Goal: Task Accomplishment & Management: Complete application form

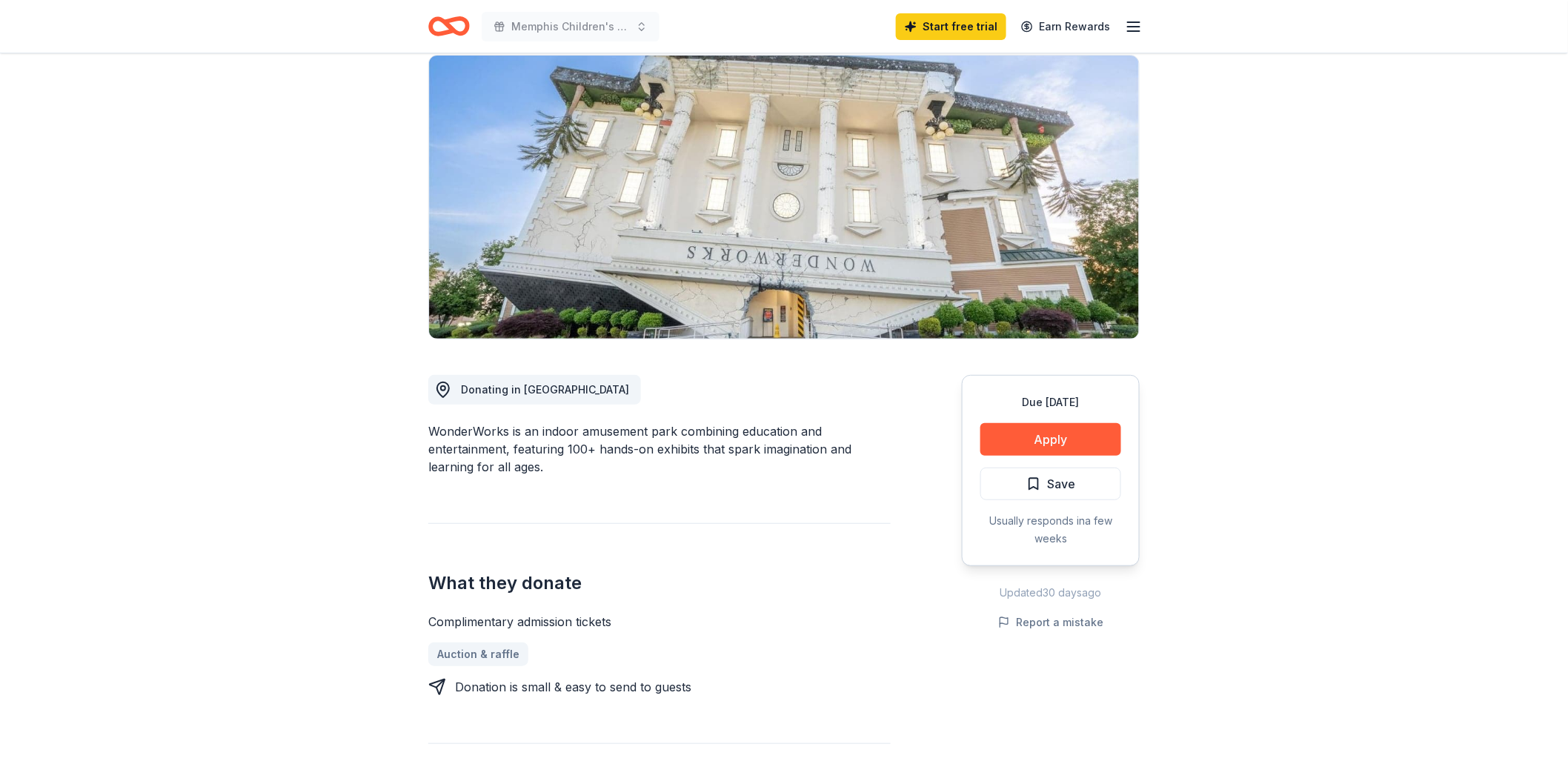
scroll to position [101, 0]
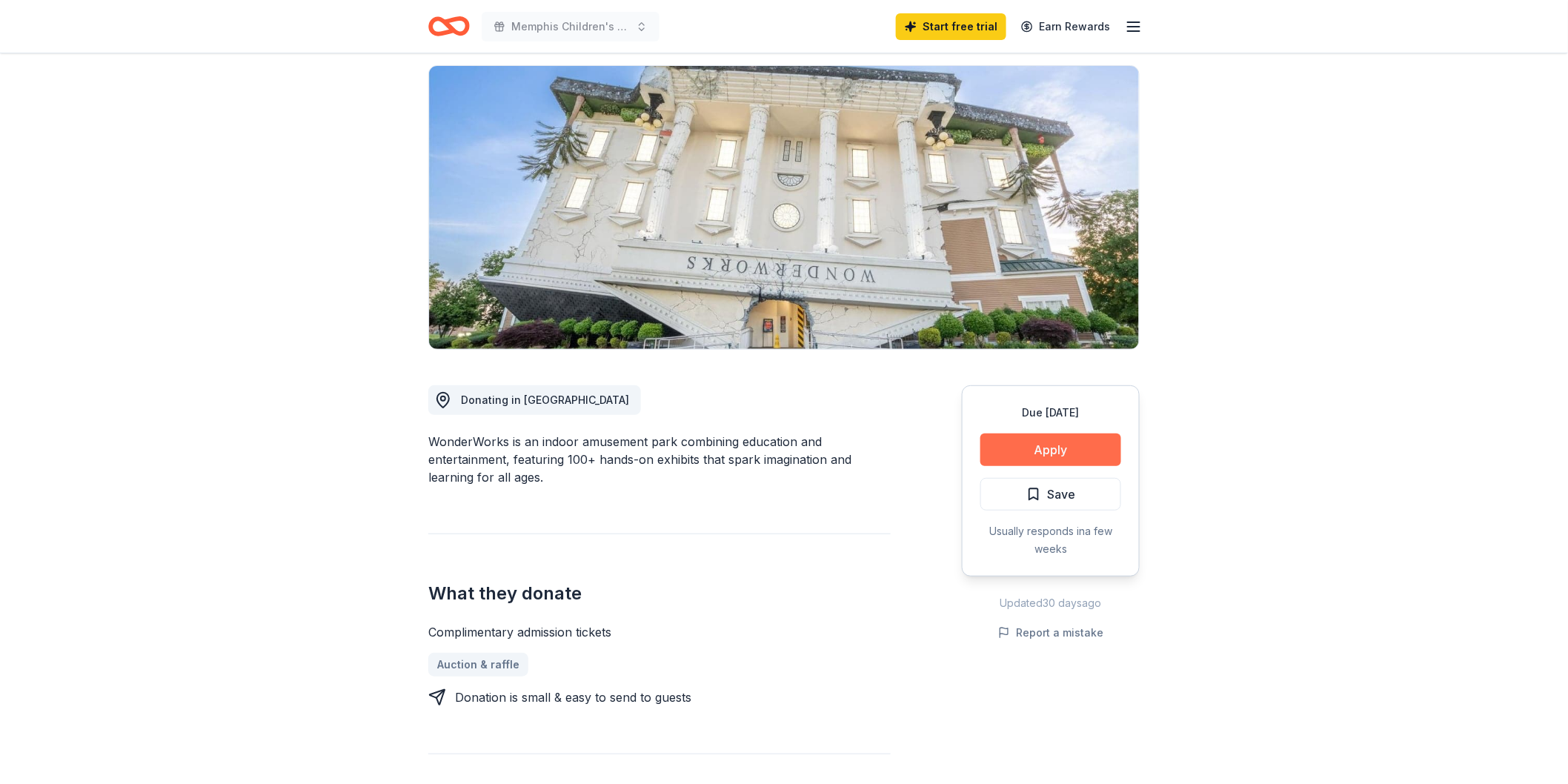
click at [1073, 449] on button "Apply" at bounding box center [1051, 450] width 141 height 33
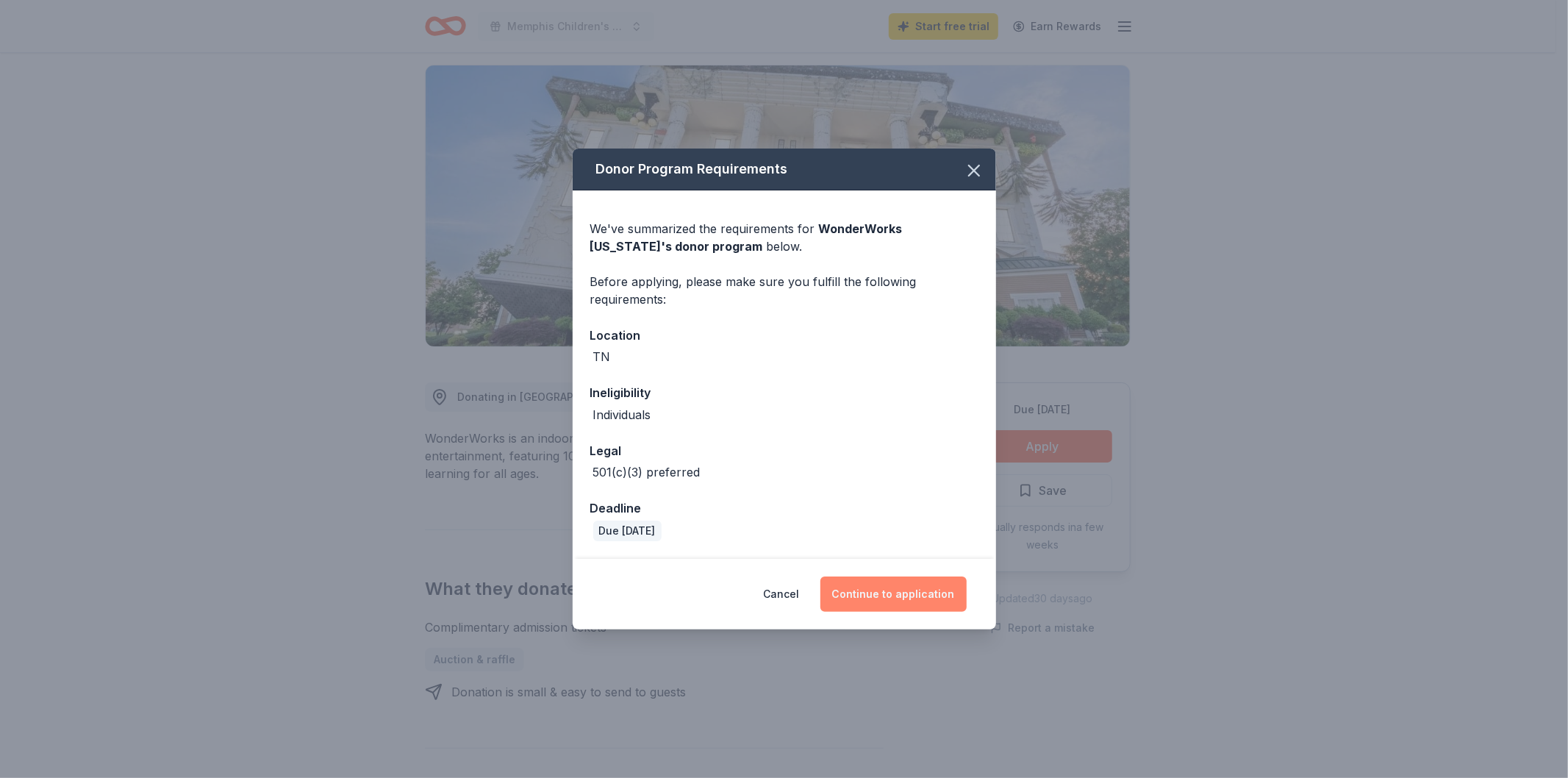
click at [933, 581] on button "Continue to application" at bounding box center [893, 594] width 147 height 35
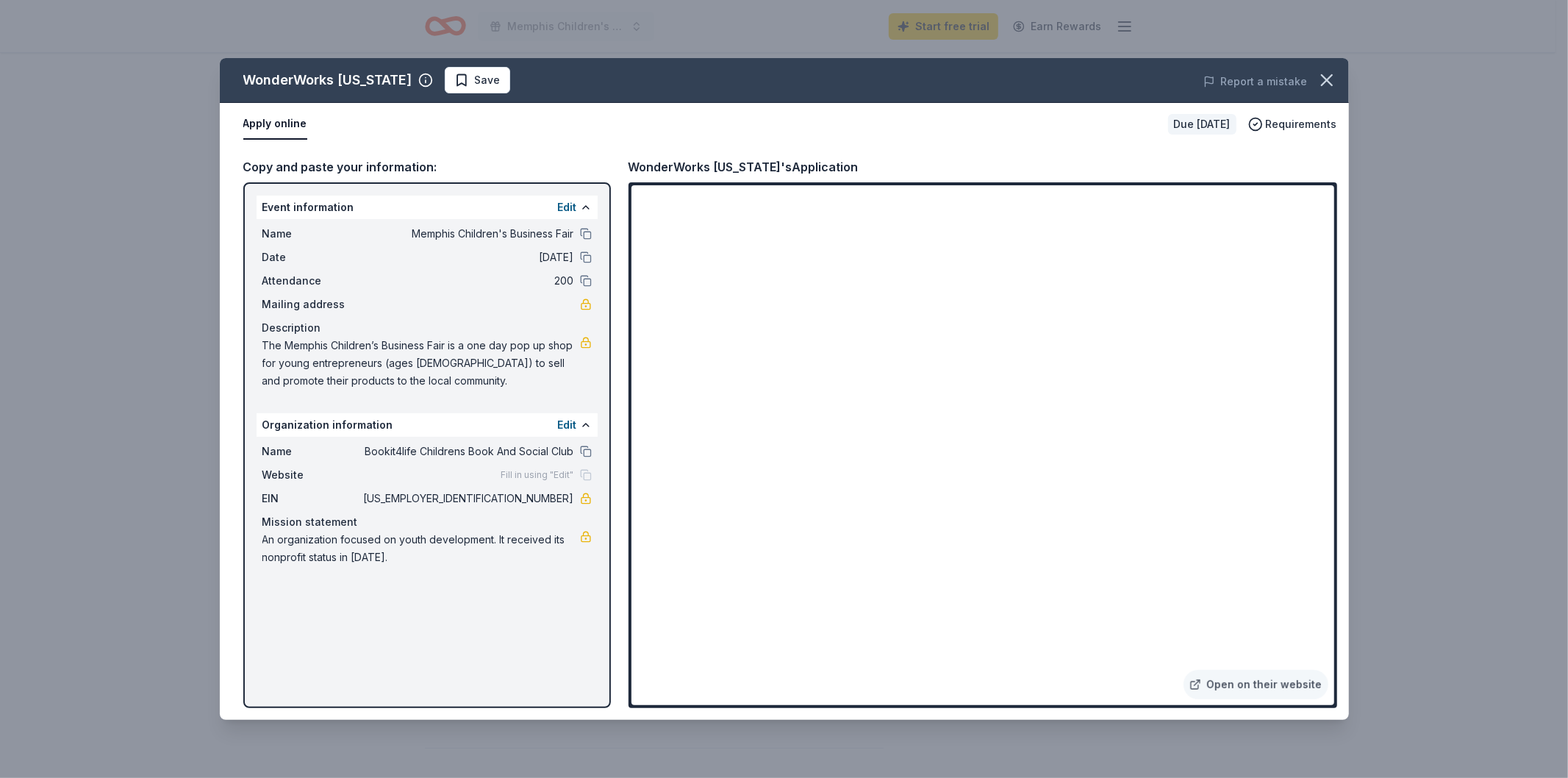
drag, startPoint x: 262, startPoint y: 342, endPoint x: 317, endPoint y: 370, distance: 61.7
click at [317, 370] on span "The Memphis Children’s Business Fair is a one day pop up shop for young entrepr…" at bounding box center [421, 363] width 317 height 53
click at [1385, 628] on div "WonderWorks [US_STATE] Save Report a mistake Apply online Due [DATE] Requiremen…" at bounding box center [784, 389] width 1568 height 778
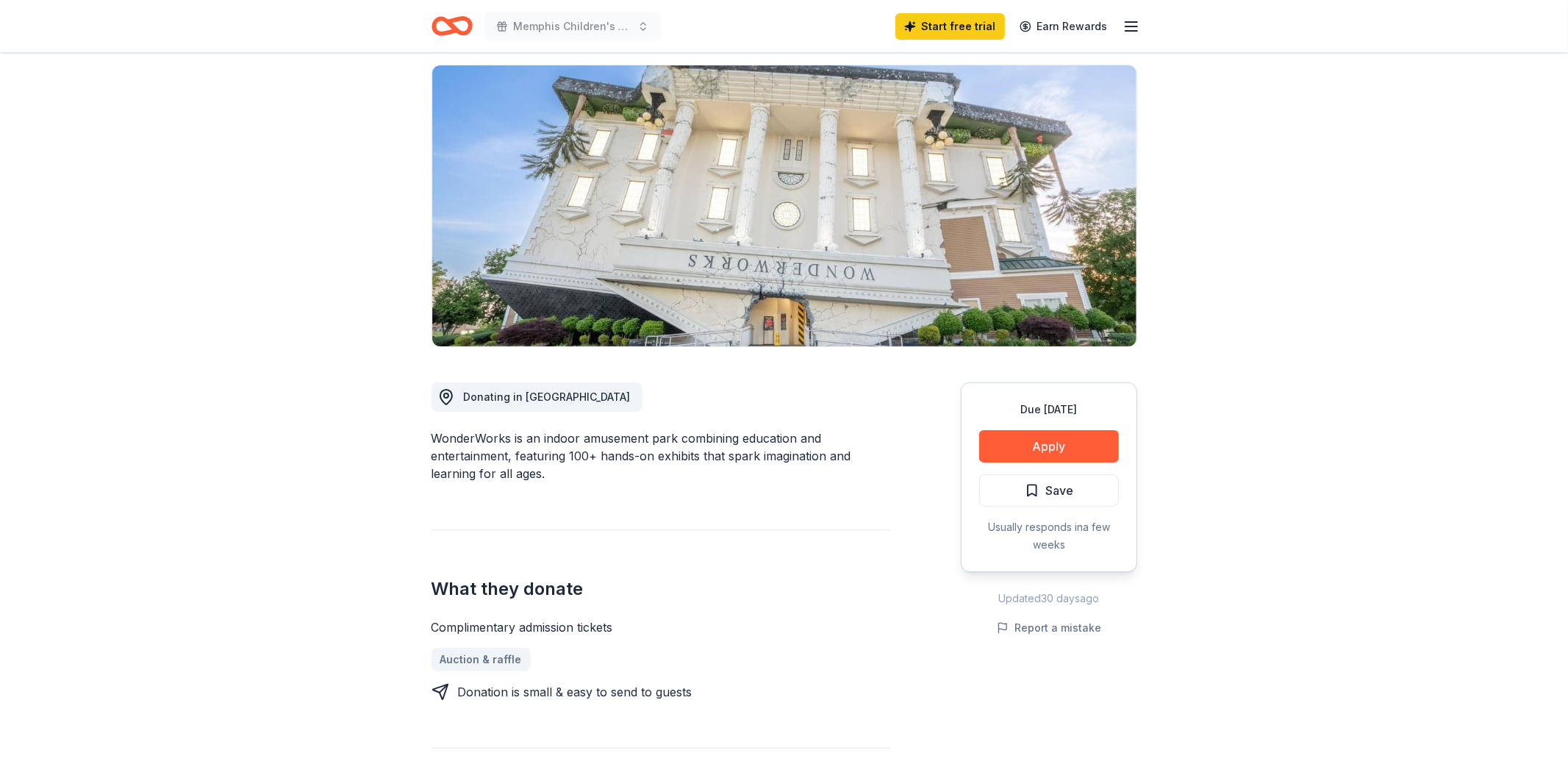
click at [1386, 631] on div "WonderWorks [US_STATE] Save Report a mistake Apply online Due [DATE] Requiremen…" at bounding box center [784, 389] width 1568 height 778
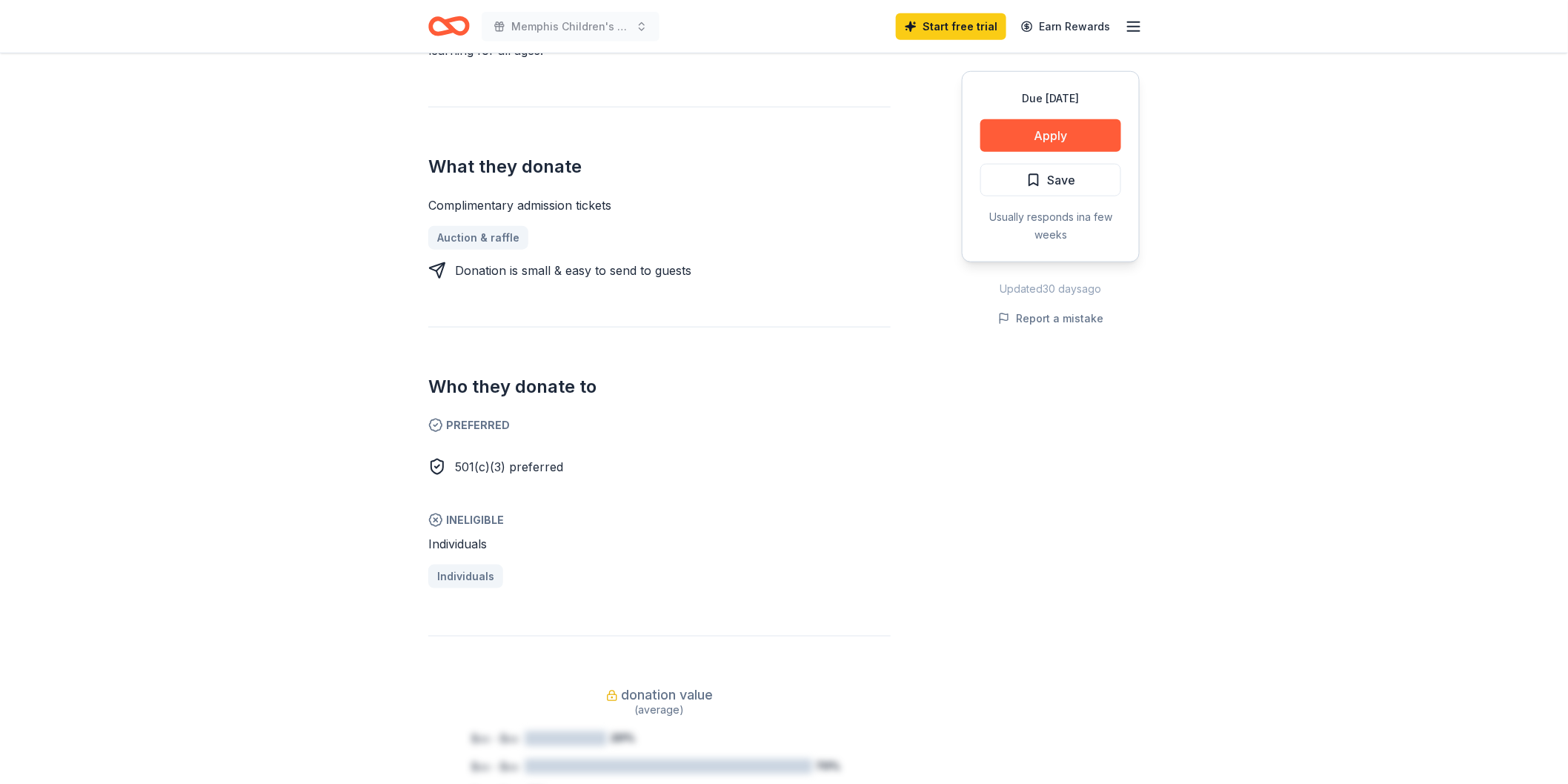
scroll to position [0, 0]
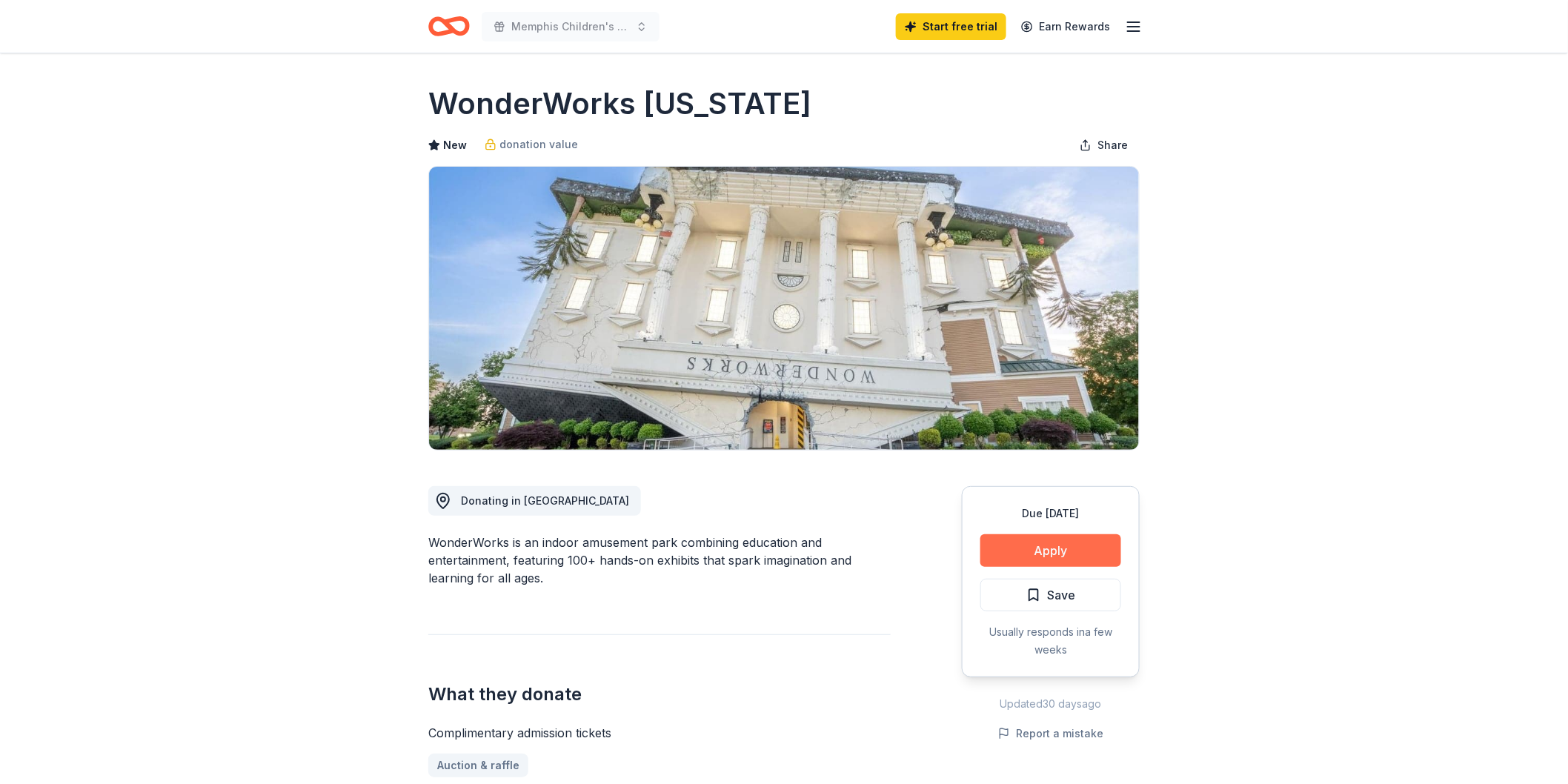
click at [1013, 556] on button "Apply" at bounding box center [1051, 551] width 141 height 33
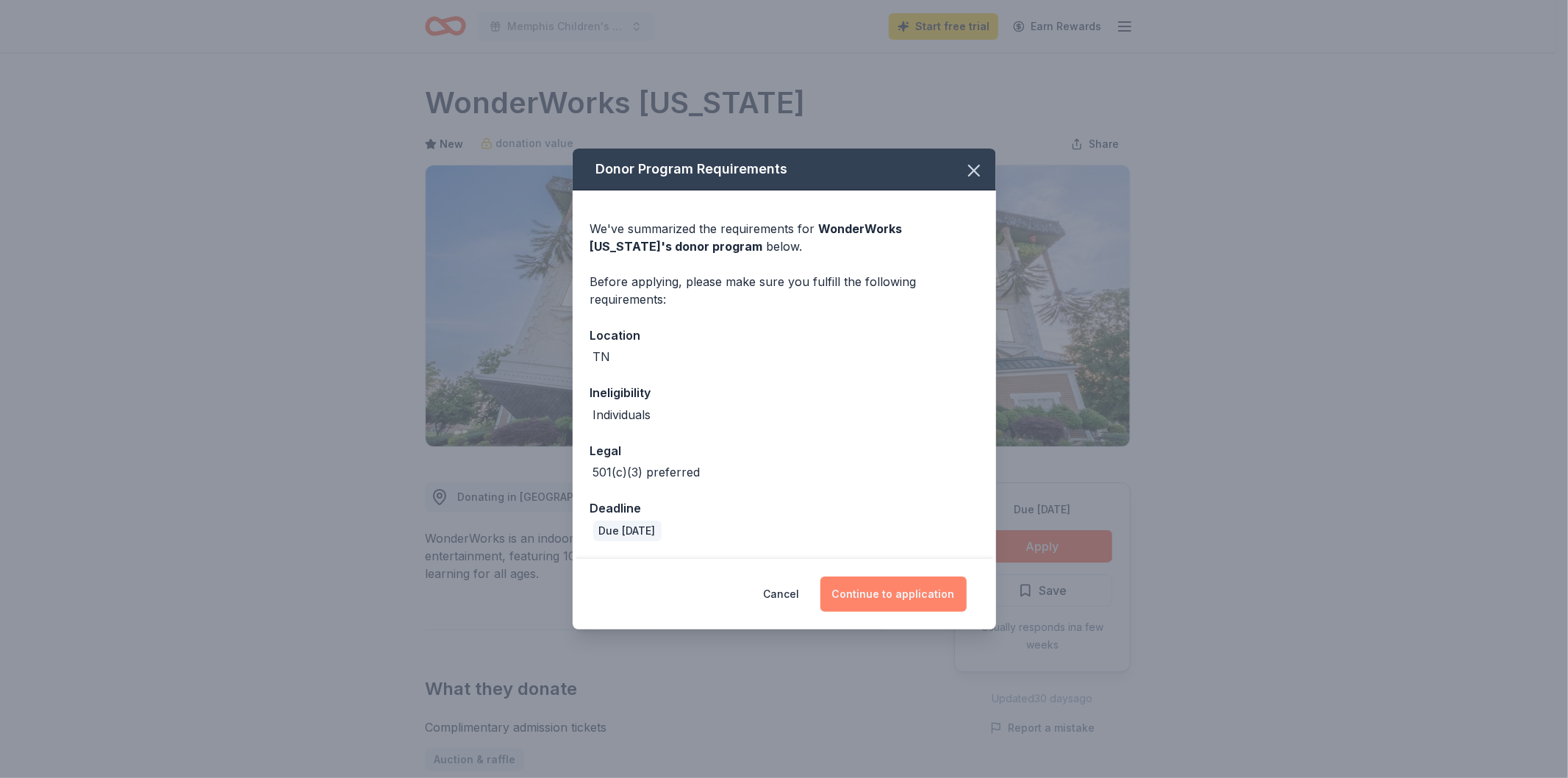
click at [953, 592] on button "Continue to application" at bounding box center [893, 594] width 147 height 35
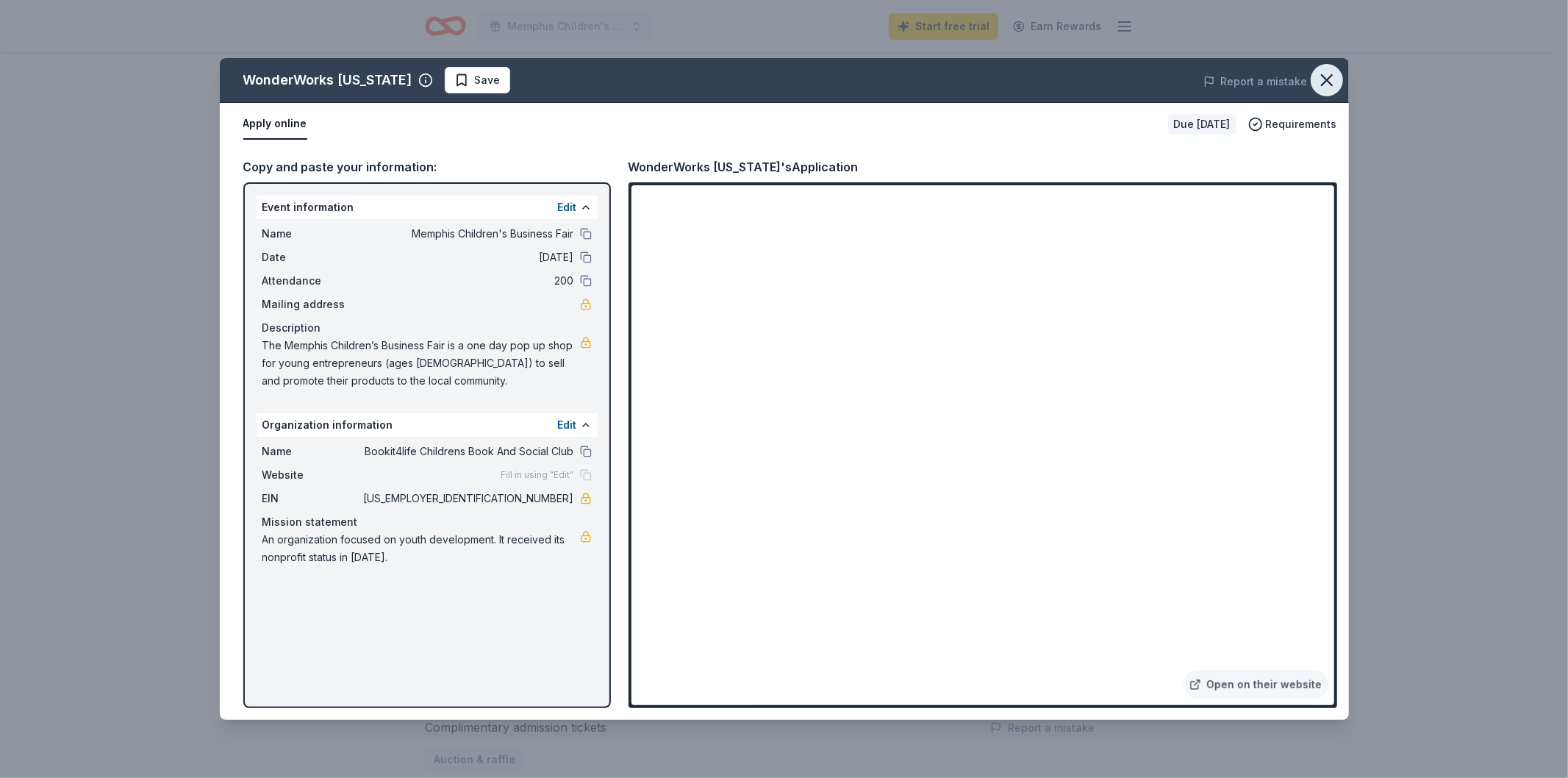
click at [1323, 80] on icon "button" at bounding box center [1326, 80] width 21 height 21
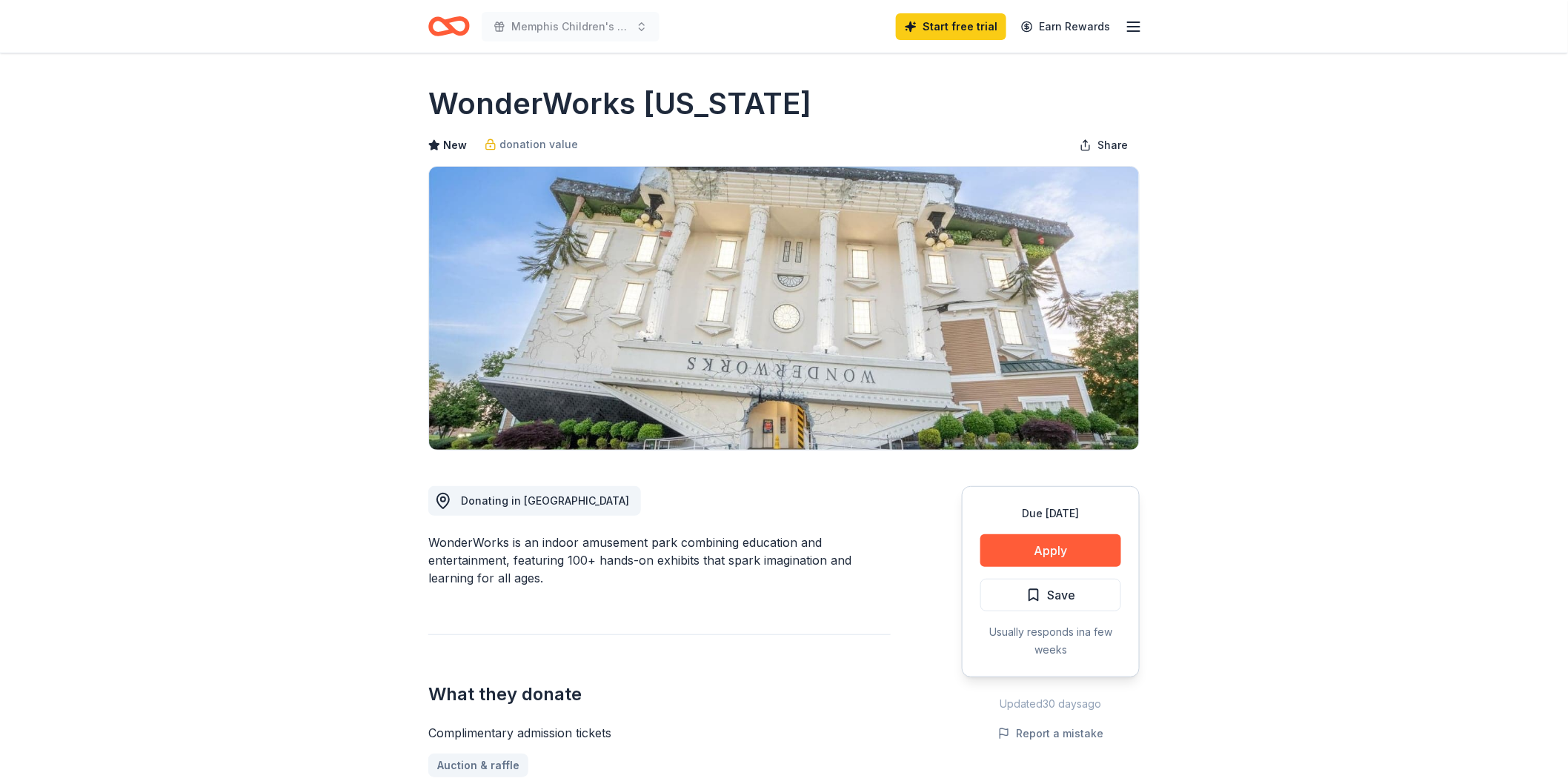
click at [440, 28] on icon "Home" at bounding box center [449, 26] width 42 height 35
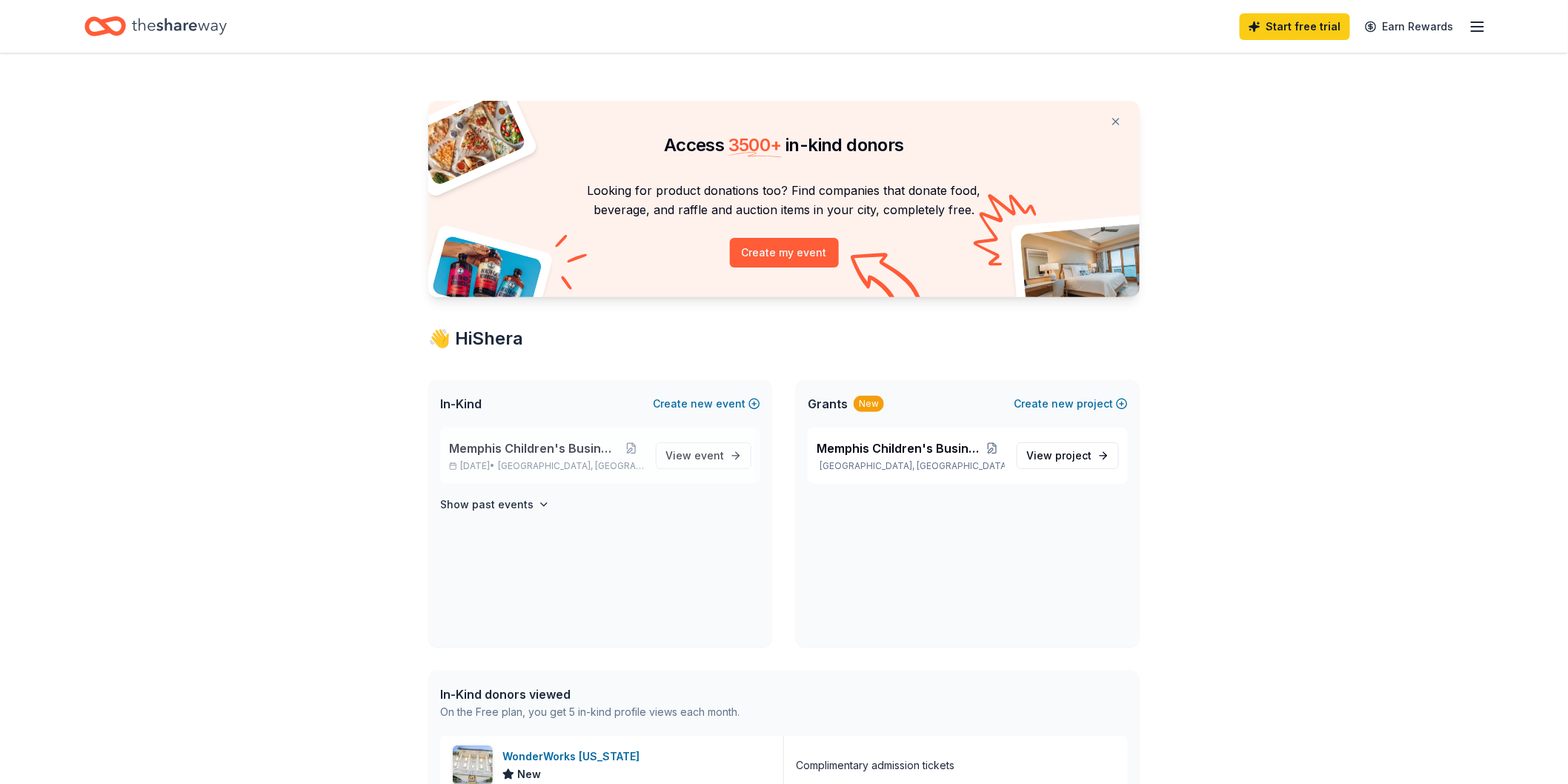
click at [540, 451] on span "Memphis Children's Business Fair" at bounding box center [534, 448] width 170 height 18
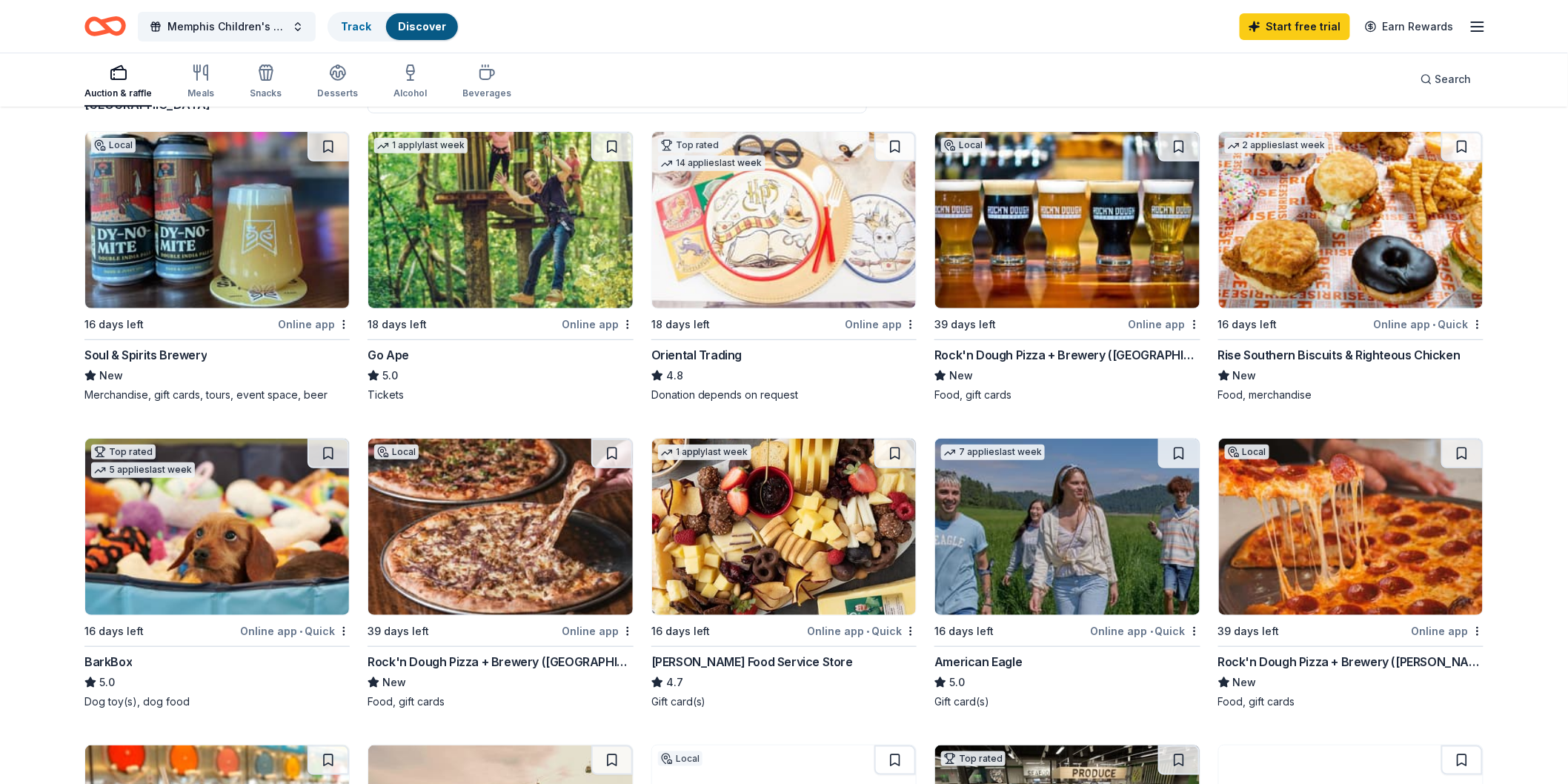
scroll to position [143, 0]
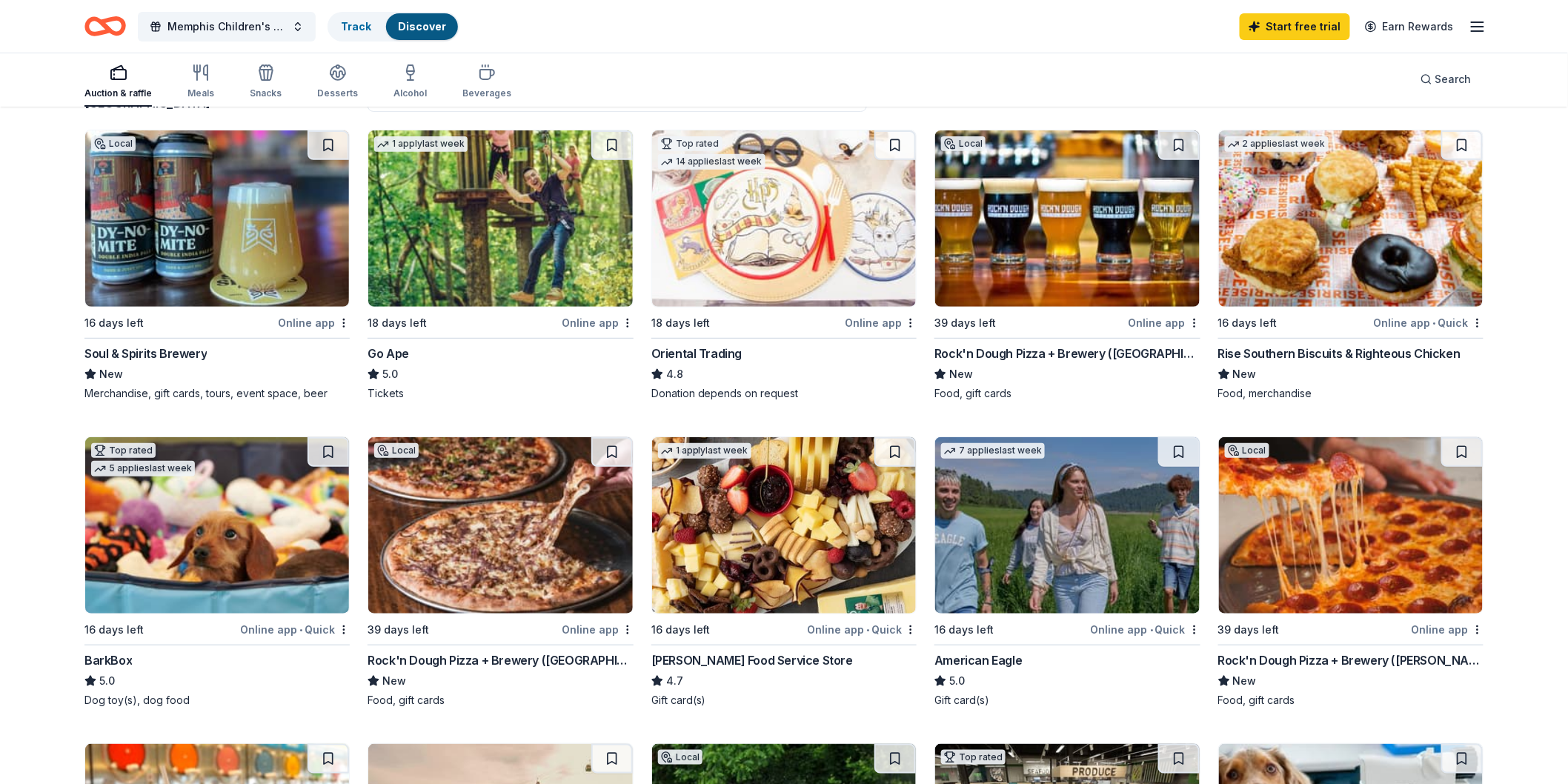
click at [396, 274] on img at bounding box center [500, 219] width 264 height 177
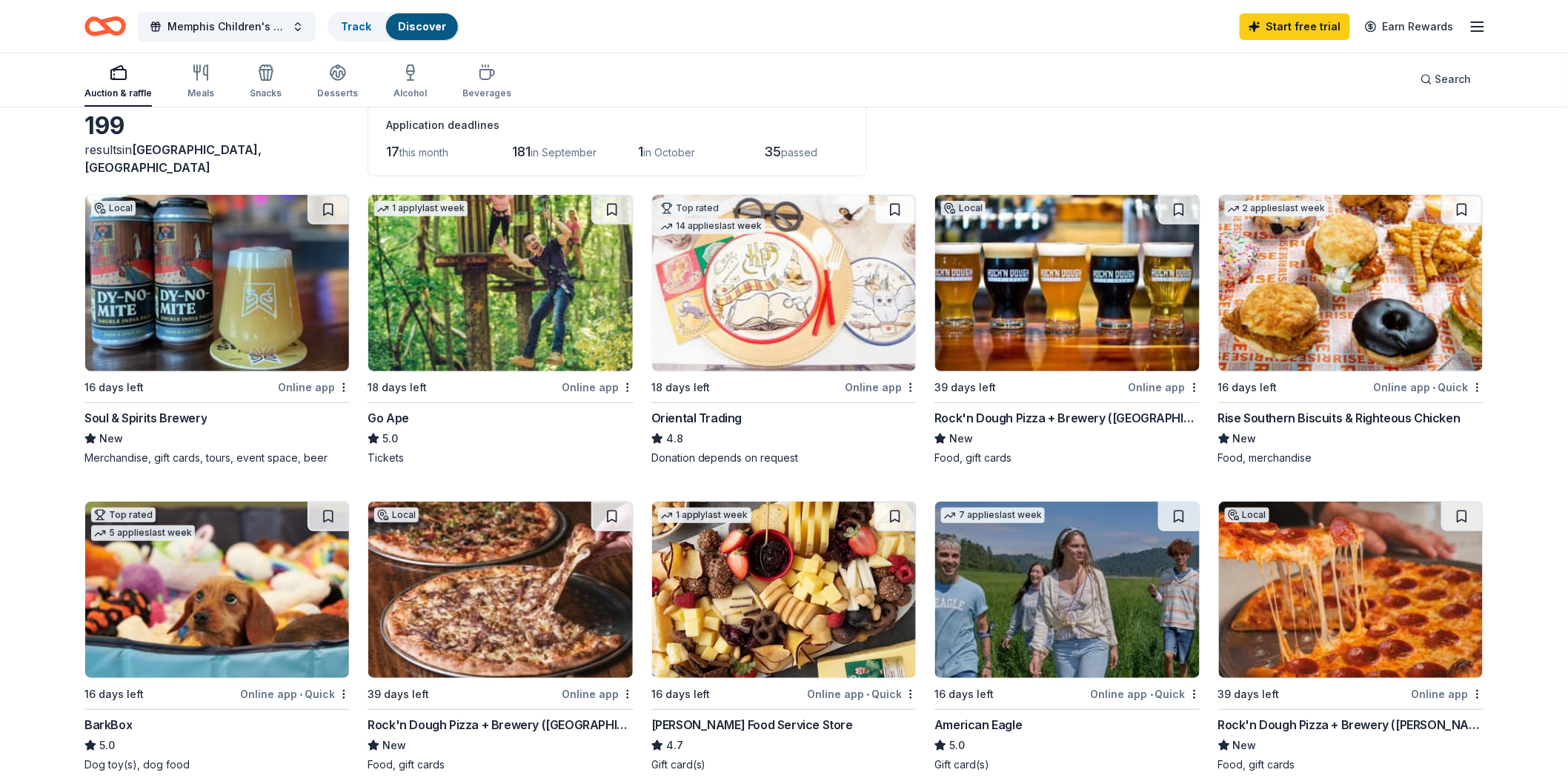
scroll to position [42, 0]
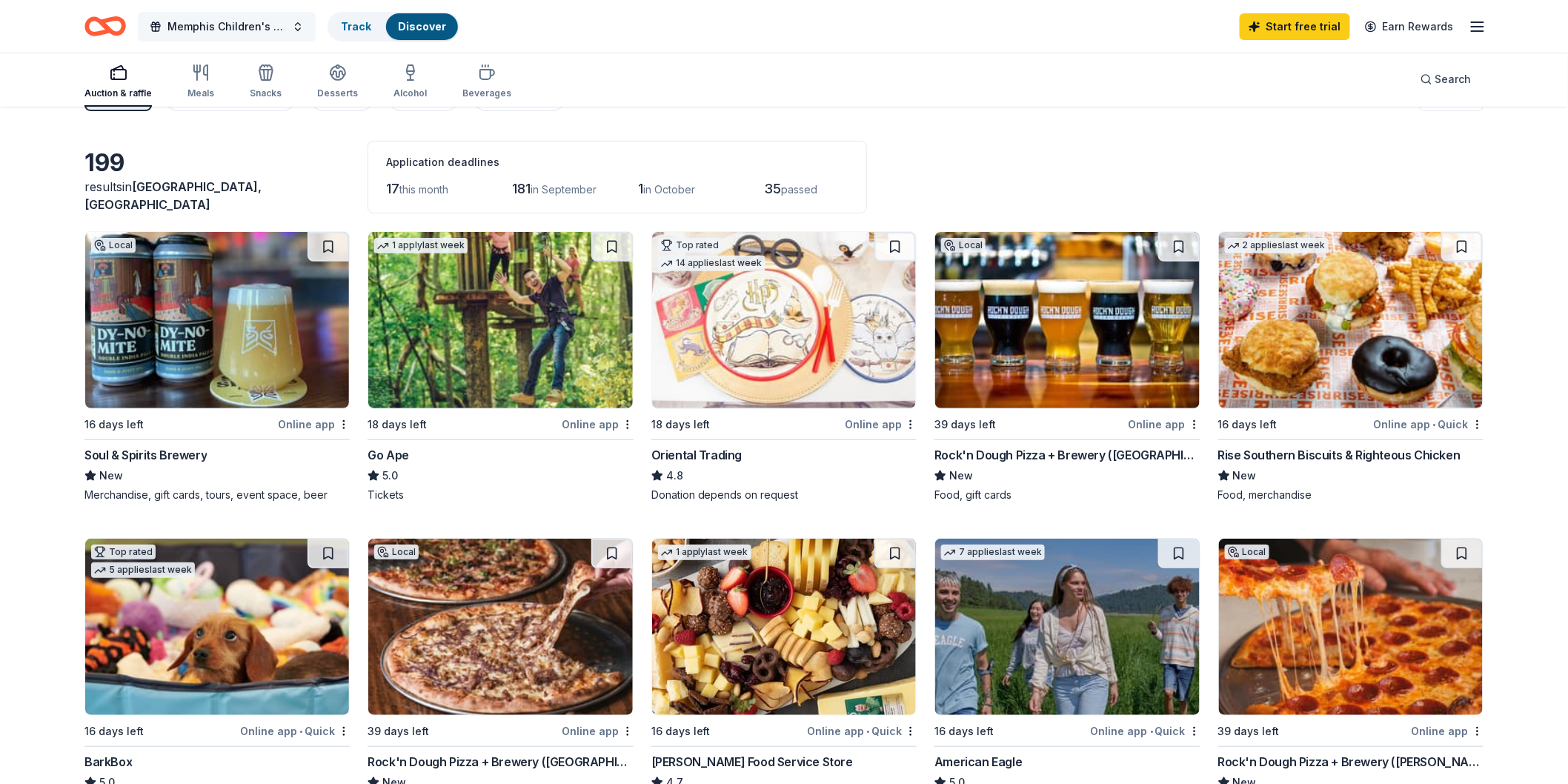
click at [300, 25] on button "Memphis Children's Business Fair" at bounding box center [227, 27] width 178 height 30
click at [223, 62] on button "Grants New" at bounding box center [251, 63] width 89 height 28
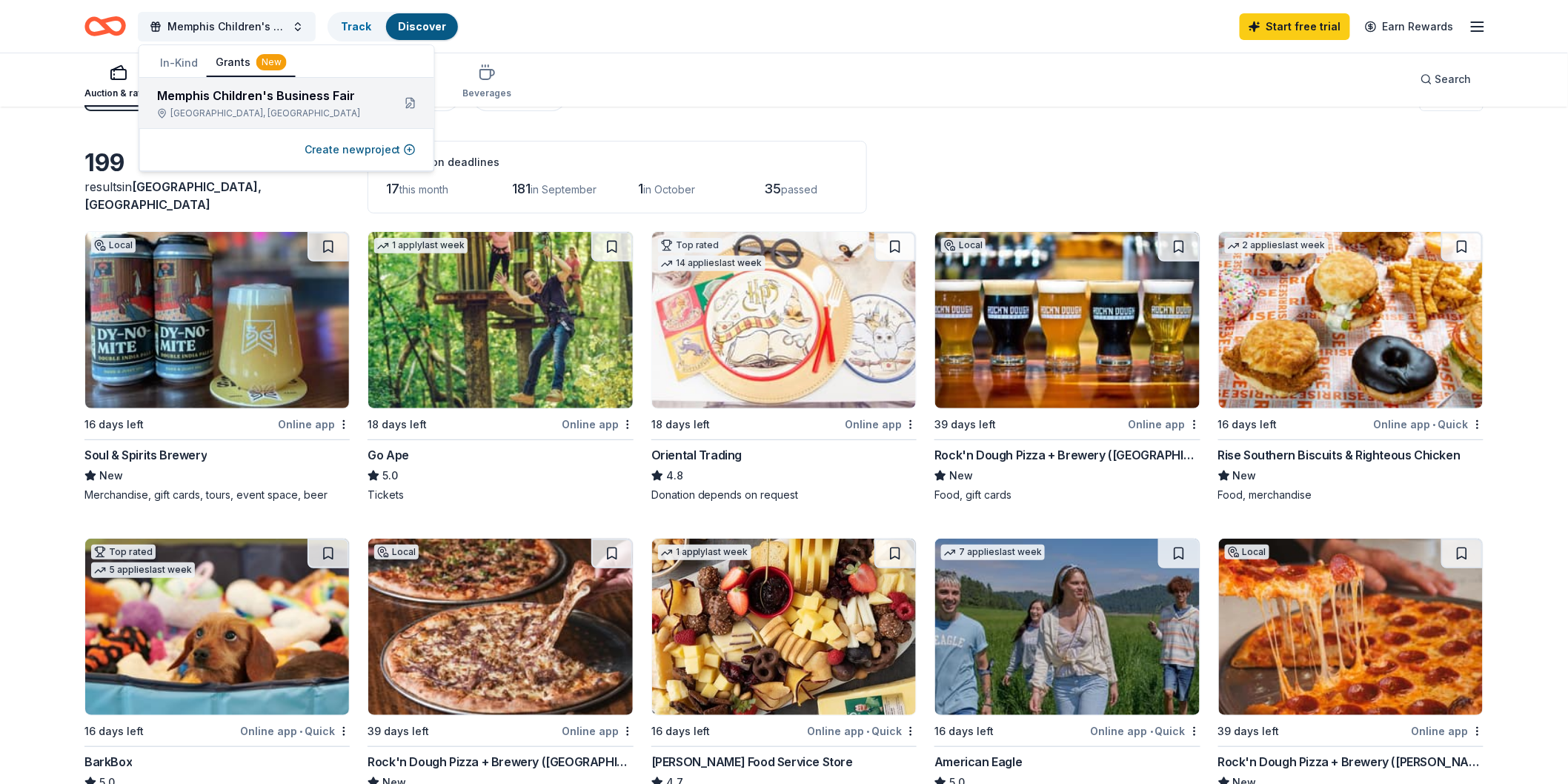
click at [235, 97] on div "Memphis Children's Business Fair" at bounding box center [269, 96] width 223 height 18
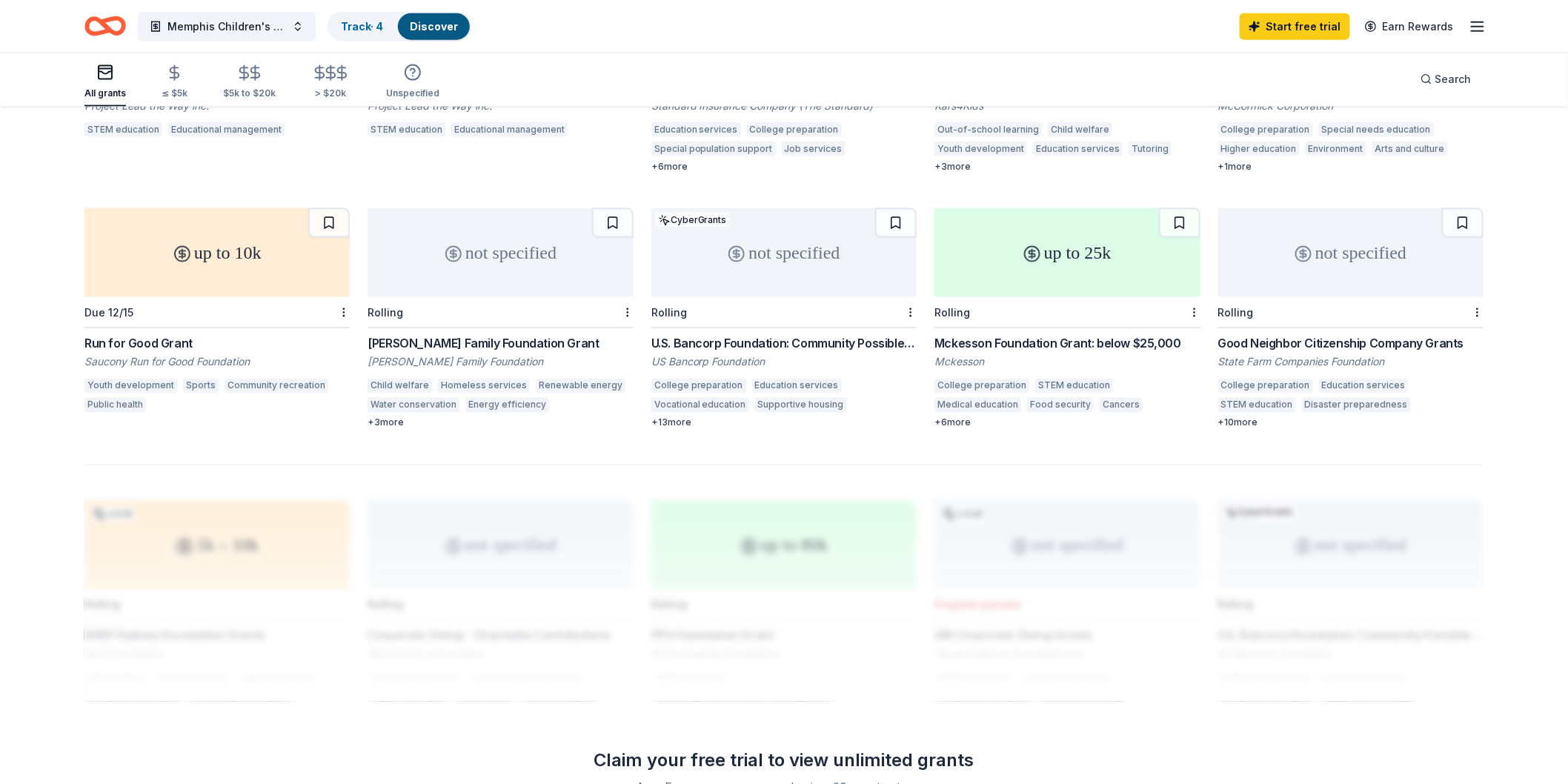
scroll to position [1083, 0]
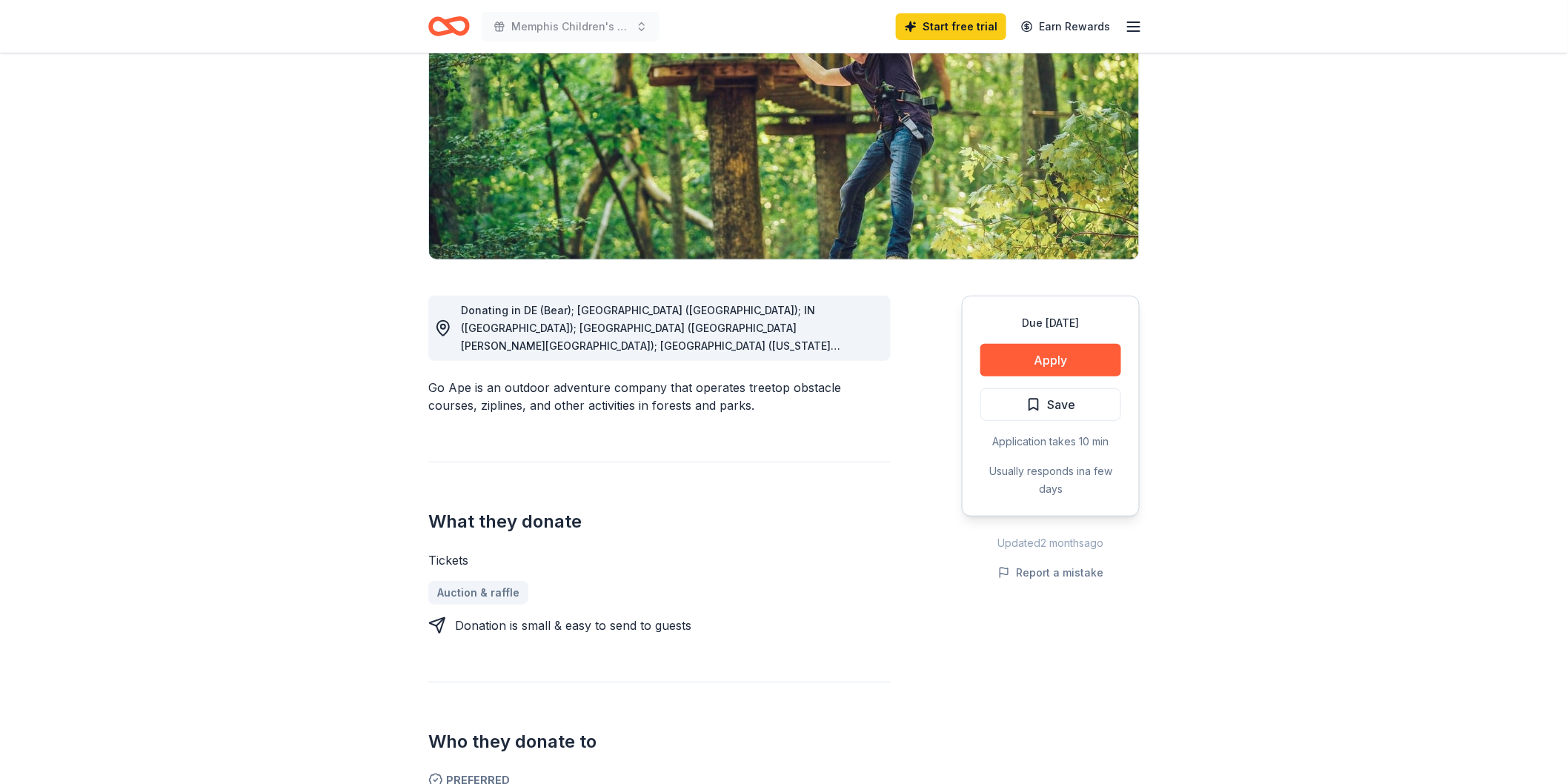
scroll to position [142, 0]
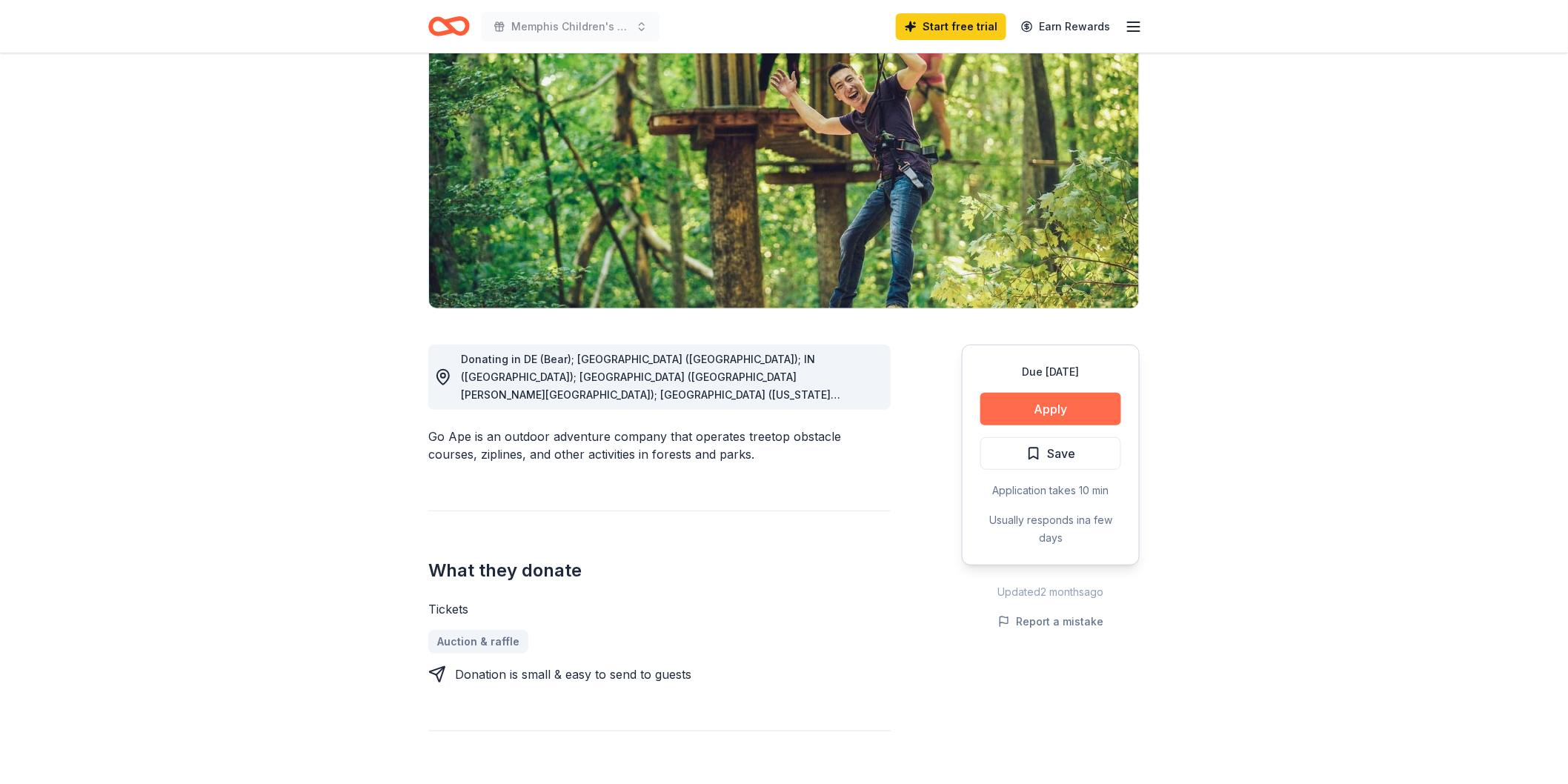
click at [1035, 417] on button "Apply" at bounding box center [1051, 409] width 141 height 33
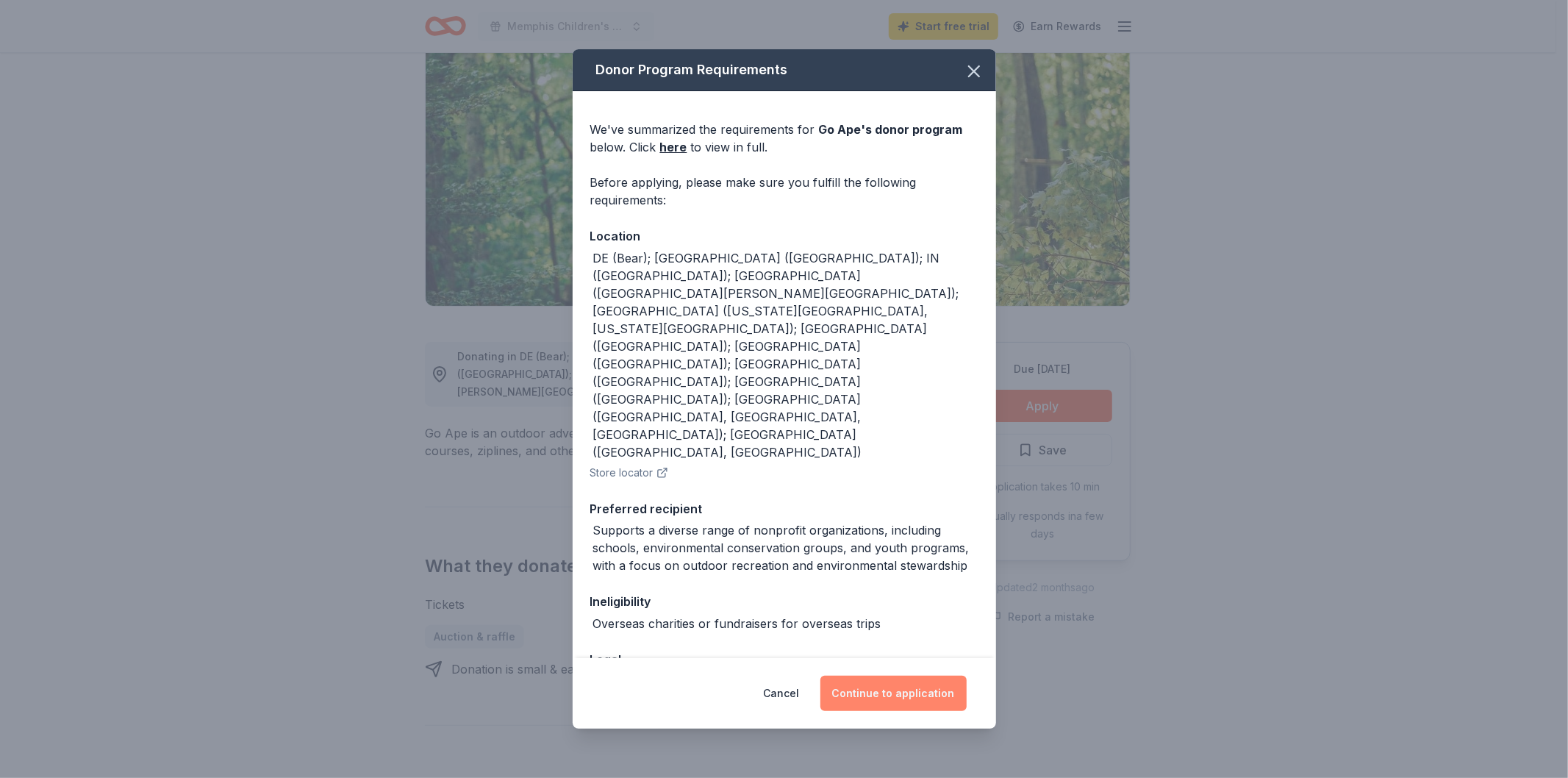
click at [894, 684] on button "Continue to application" at bounding box center [893, 693] width 147 height 35
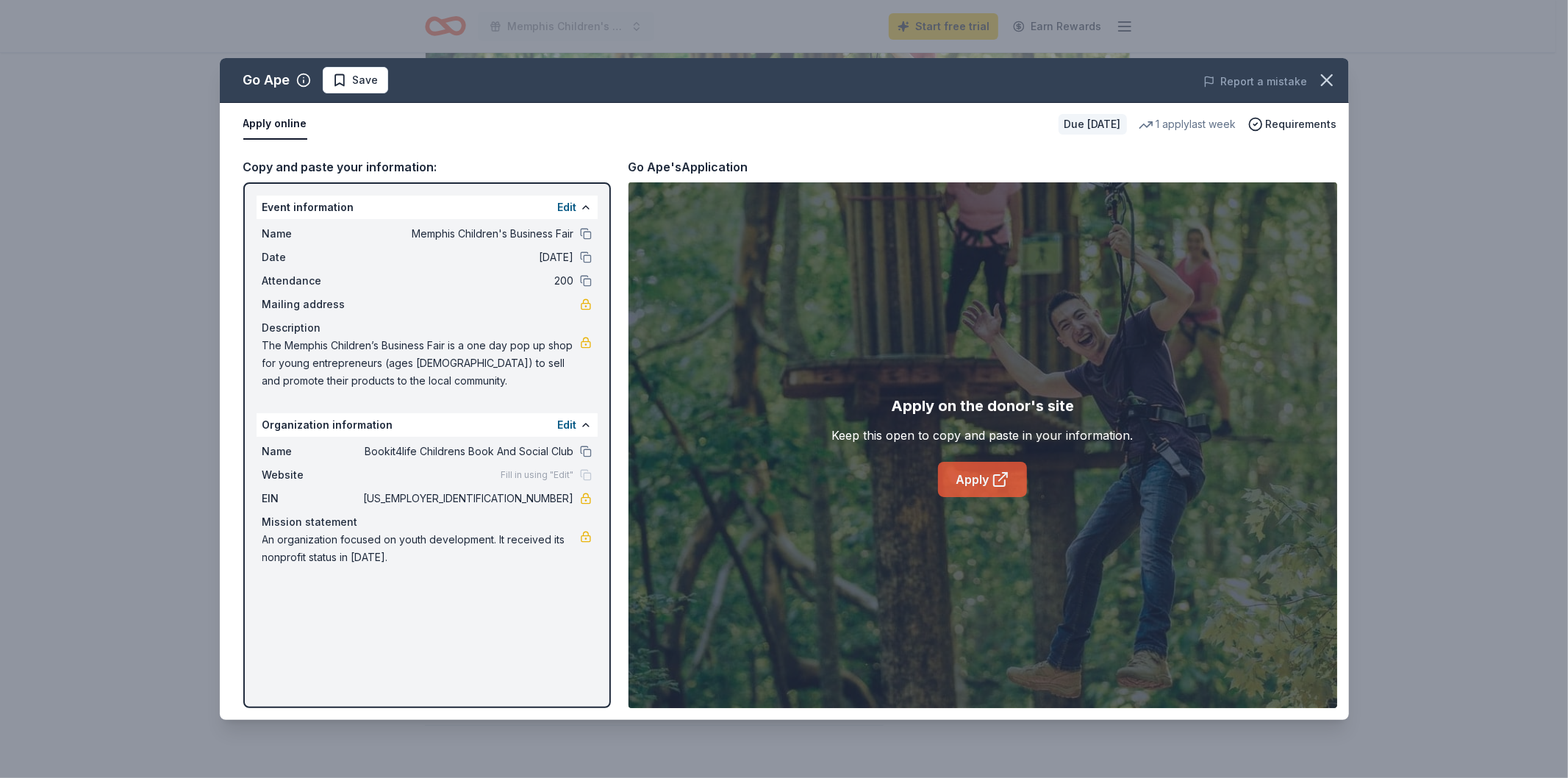
click at [982, 480] on link "Apply" at bounding box center [982, 480] width 89 height 35
click at [1008, 468] on link "Apply" at bounding box center [982, 480] width 89 height 35
click at [1325, 78] on icon "button" at bounding box center [1326, 80] width 10 height 10
